Goal: Task Accomplishment & Management: Manage account settings

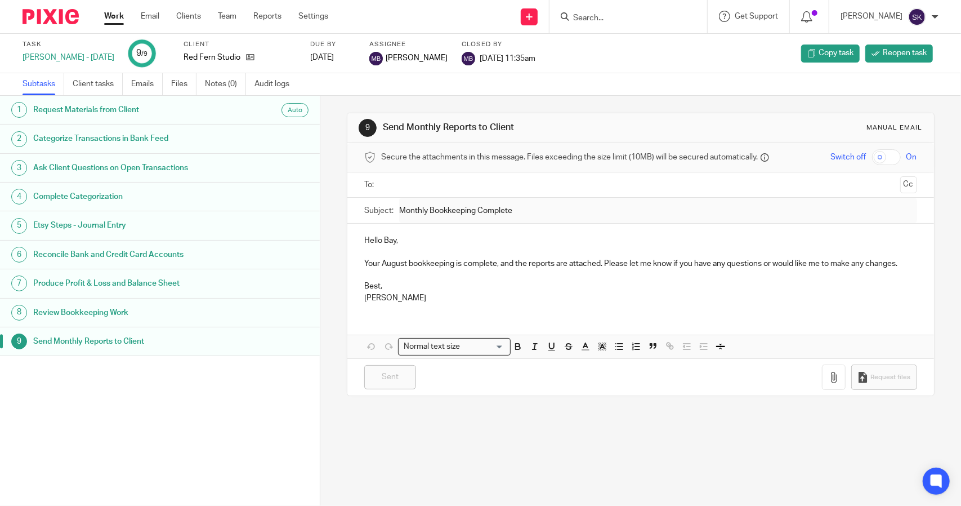
click at [112, 19] on link "Work" at bounding box center [114, 16] width 20 height 11
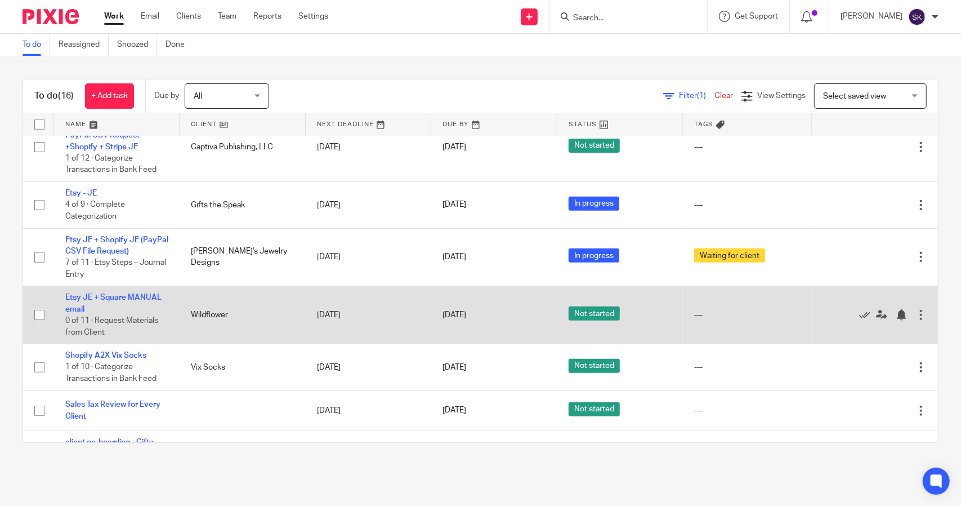
scroll to position [285, 0]
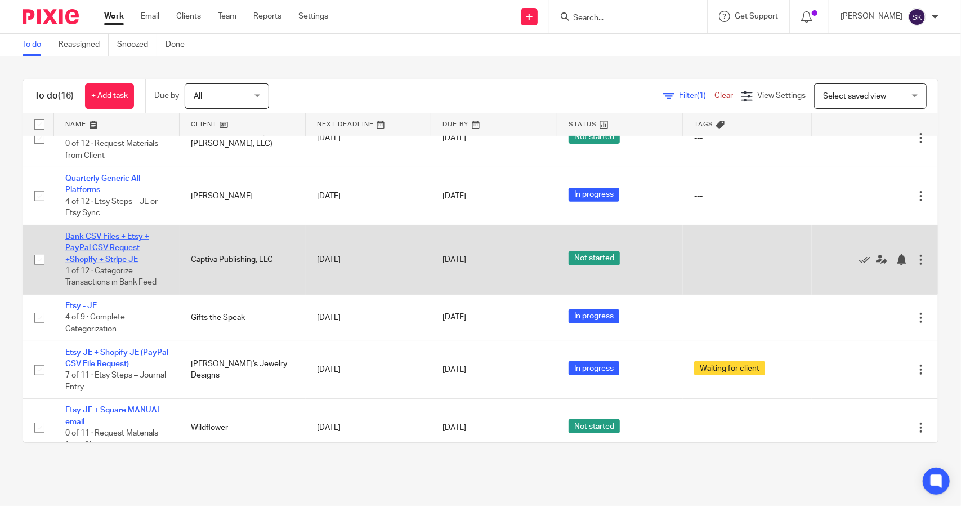
click at [117, 245] on link "Bank CSV Files + Etsy + PayPal CSV Request +Shopify + Stripe JE" at bounding box center [107, 248] width 84 height 31
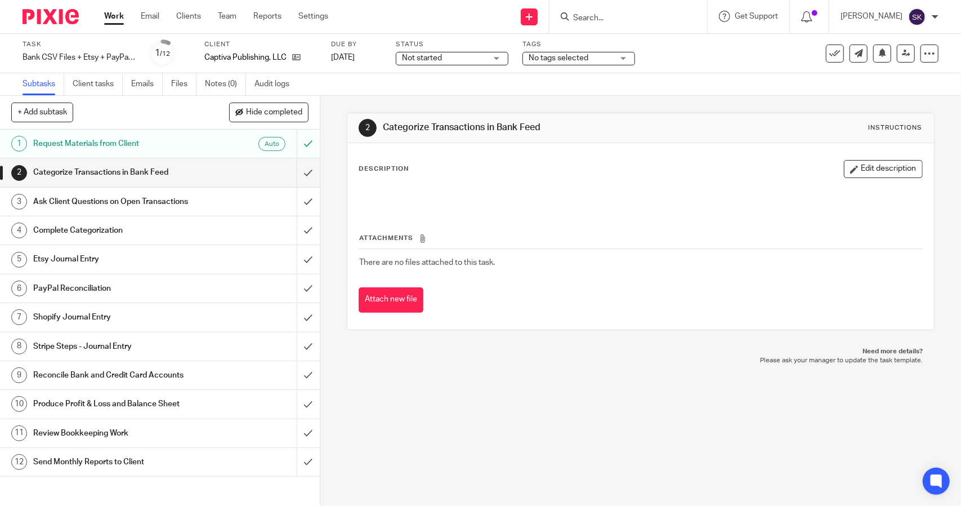
click at [473, 64] on div "Not started Not started" at bounding box center [452, 59] width 113 height 14
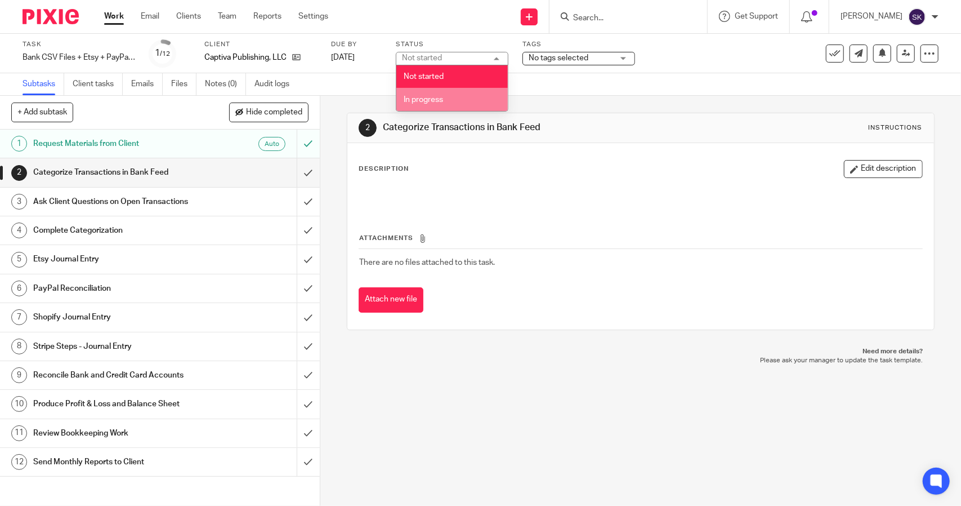
click at [446, 104] on li "In progress" at bounding box center [451, 99] width 111 height 23
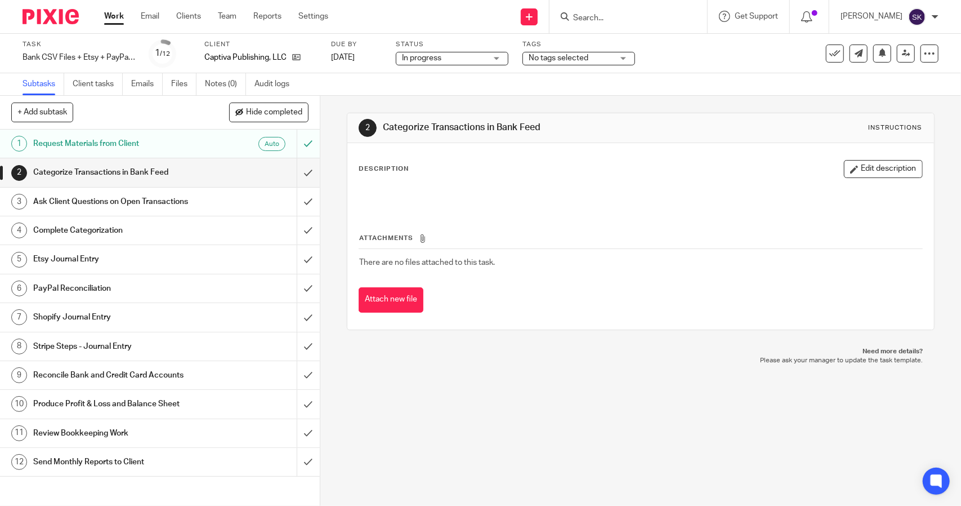
click at [111, 16] on link "Work" at bounding box center [114, 16] width 20 height 11
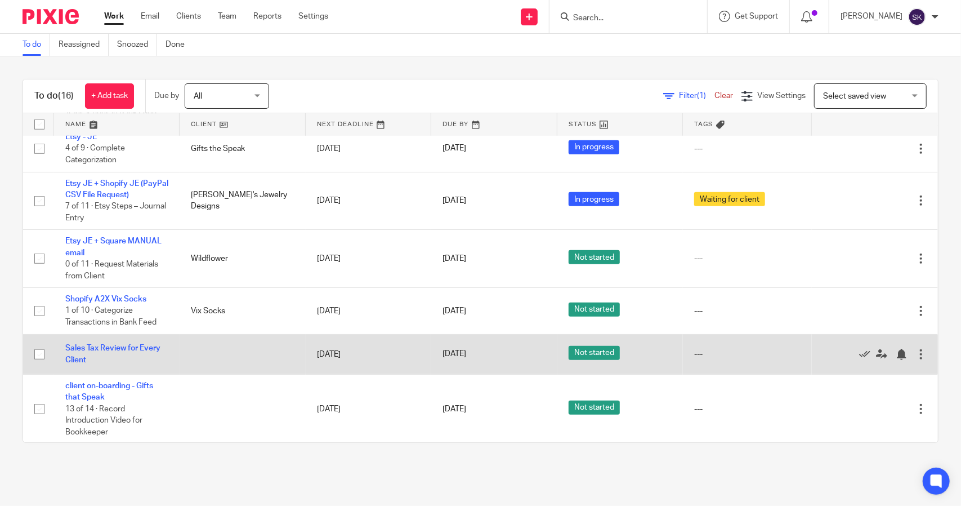
scroll to position [398, 0]
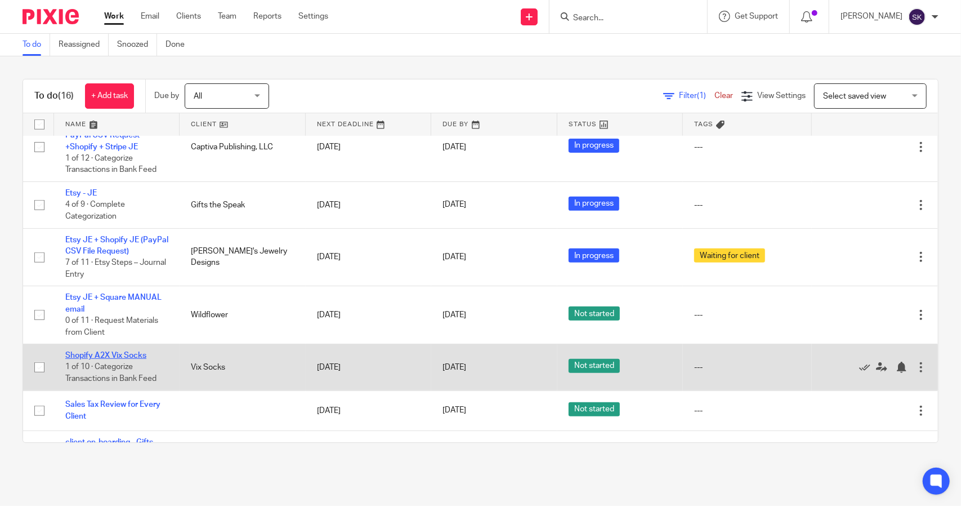
click at [87, 351] on link "Shopify A2X Vix Socks" at bounding box center [105, 355] width 81 height 8
